Goal: Information Seeking & Learning: Learn about a topic

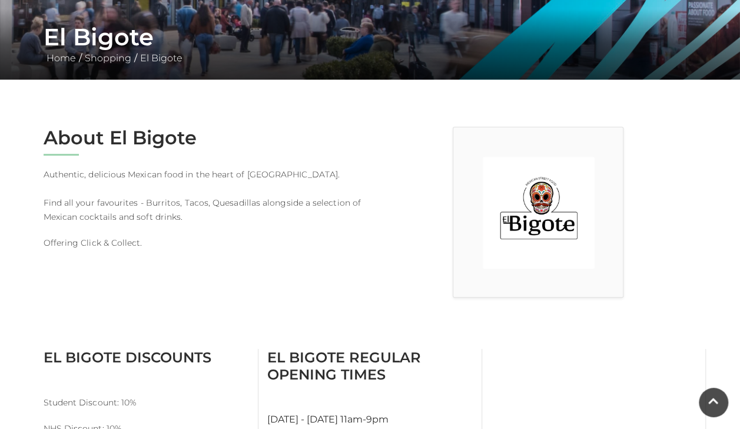
scroll to position [219, 0]
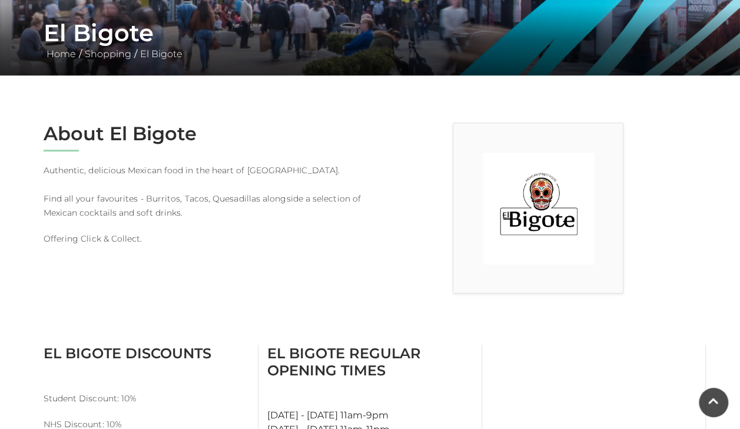
click at [319, 198] on p "Authentic, delicious Mexican food in the heart of Festival Square. Find all you…" at bounding box center [203, 191] width 318 height 57
click at [324, 193] on p "Authentic, delicious Mexican food in the heart of Festival Square. Find all you…" at bounding box center [203, 191] width 318 height 57
click at [119, 232] on p "Offering Click & Collect." at bounding box center [203, 238] width 318 height 14
click at [582, 154] on img at bounding box center [539, 208] width 112 height 112
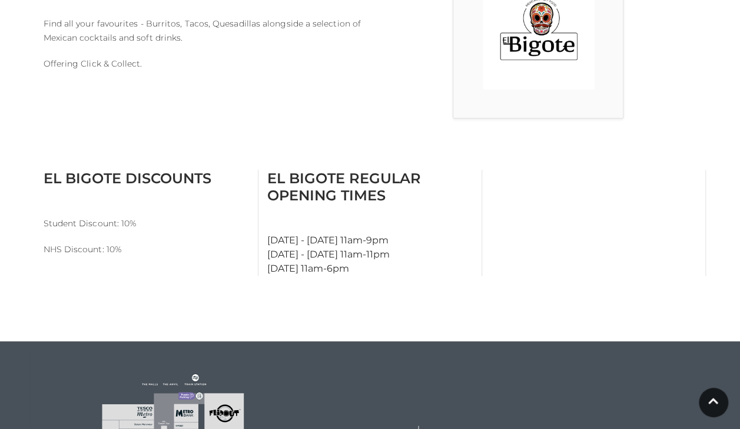
scroll to position [396, 0]
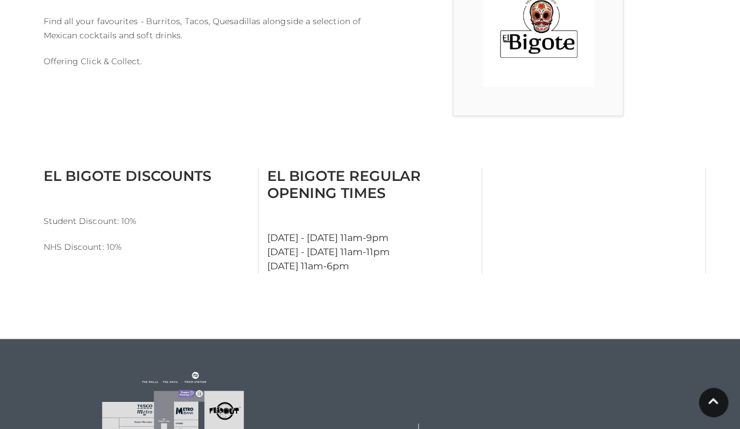
click at [441, 280] on div "El Bigote Discounts Student Discount: 10% NHS Discount: 10% El Bigote Regular O…" at bounding box center [370, 227] width 671 height 120
click at [353, 290] on main "El Bigote Home / Shopping / El Bigote About El Bigote Authentic, delicious Mexi…" at bounding box center [370, 177] width 740 height 1147
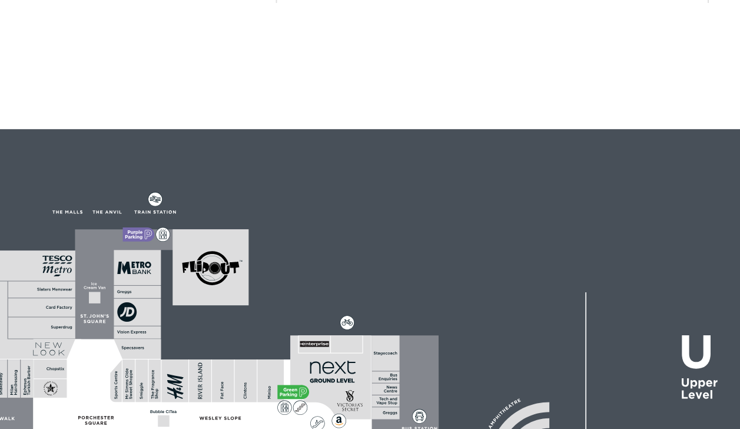
scroll to position [590, 0]
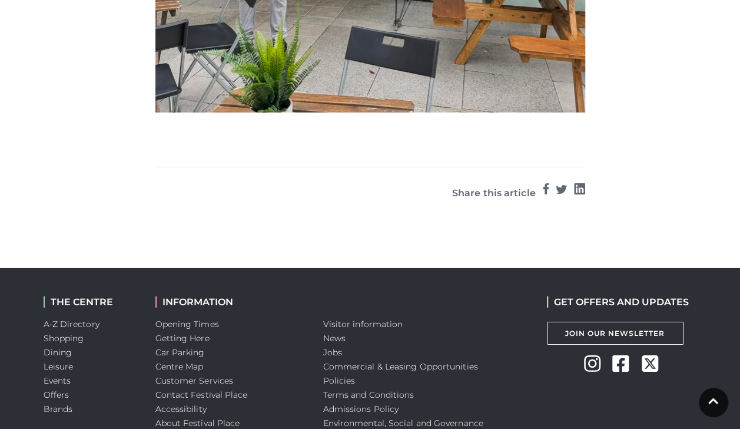
scroll to position [1770, 0]
